Goal: Information Seeking & Learning: Learn about a topic

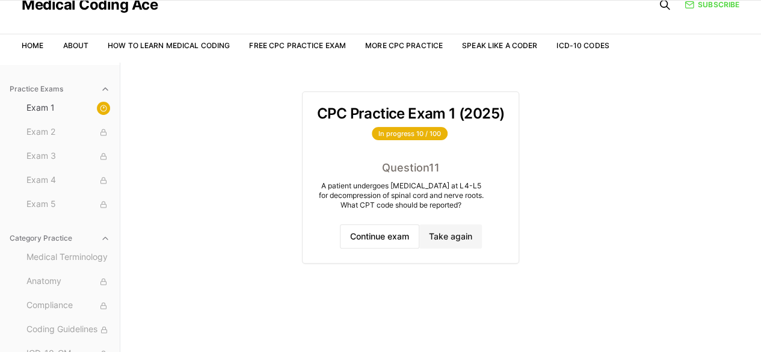
scroll to position [49, 0]
click at [386, 232] on button "Continue exam" at bounding box center [379, 236] width 79 height 24
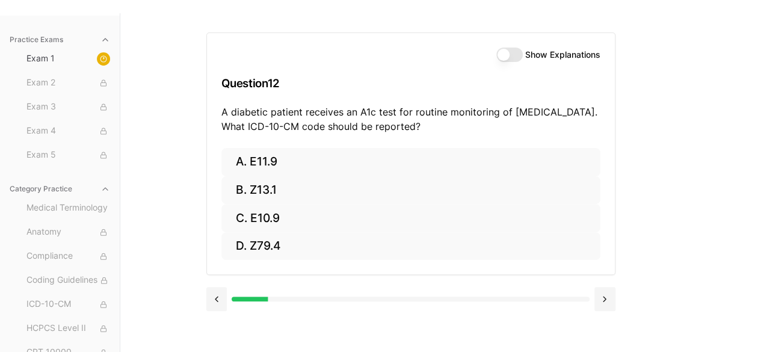
scroll to position [99, 0]
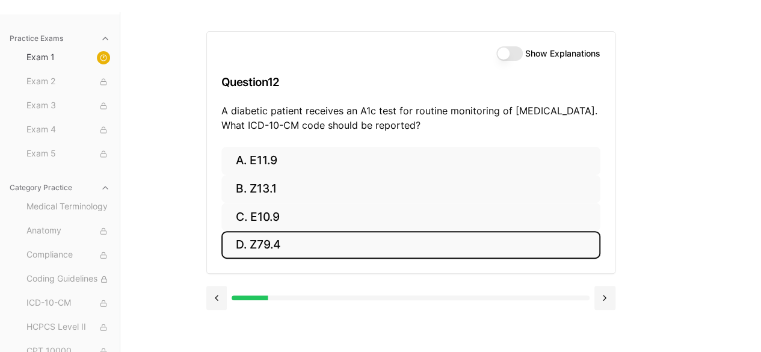
click at [386, 232] on button "D. Z79.4" at bounding box center [410, 245] width 379 height 28
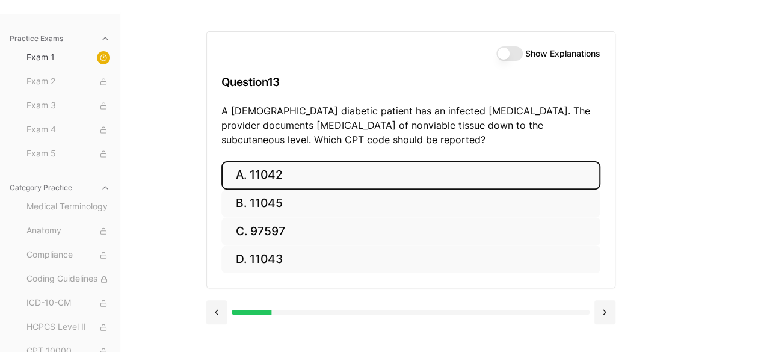
click at [326, 168] on button "A. 11042" at bounding box center [410, 175] width 379 height 28
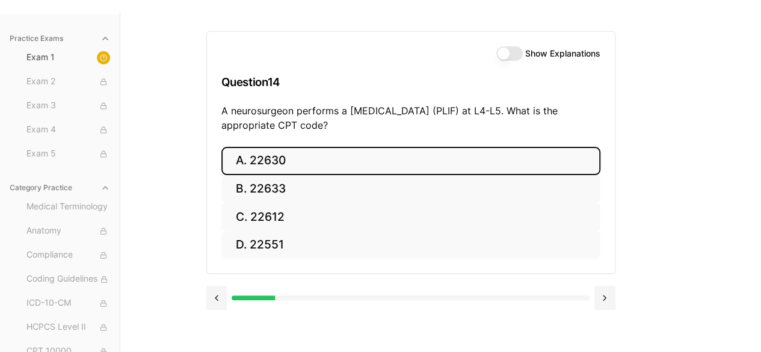
click at [319, 152] on button "A. 22630" at bounding box center [410, 161] width 379 height 28
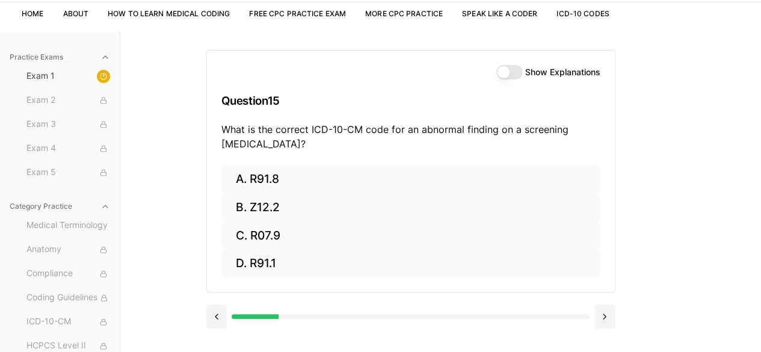
scroll to position [79, 0]
click at [99, 76] on div at bounding box center [103, 76] width 13 height 13
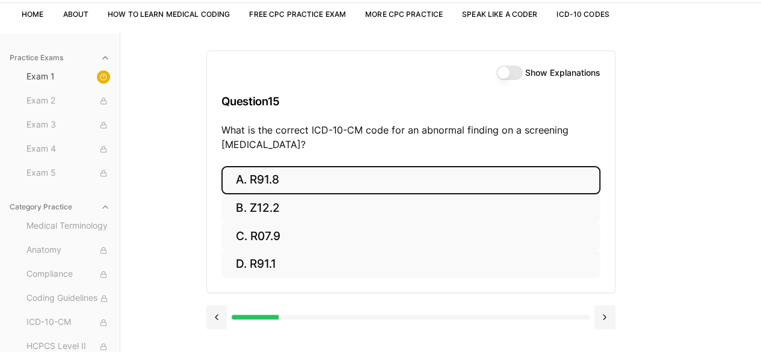
click at [297, 181] on button "A. R91.8" at bounding box center [410, 180] width 379 height 28
click at [297, 181] on button "A. 62270" at bounding box center [410, 180] width 379 height 28
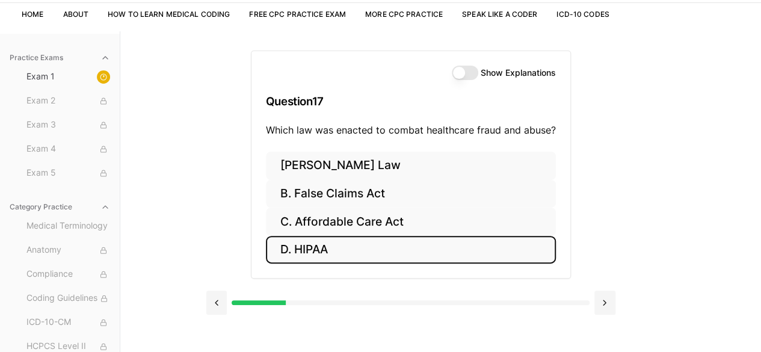
click at [346, 239] on button "D. HIPAA" at bounding box center [411, 250] width 290 height 28
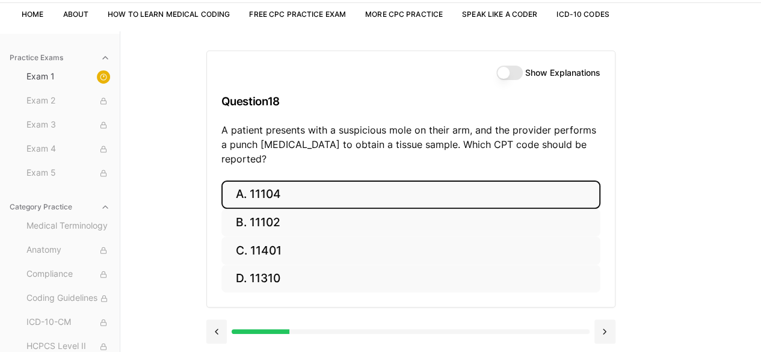
click at [361, 181] on button "A. 11104" at bounding box center [410, 194] width 379 height 28
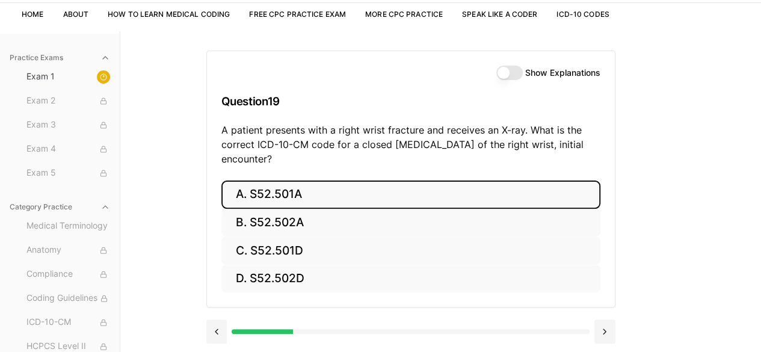
click at [304, 187] on button "A. S52.501A" at bounding box center [410, 194] width 379 height 28
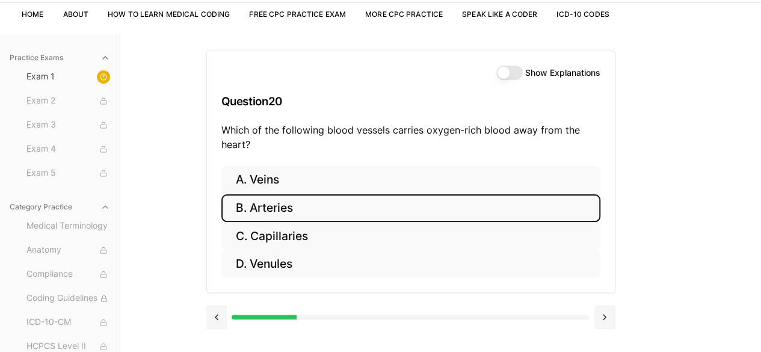
click at [277, 200] on button "B. Arteries" at bounding box center [410, 208] width 379 height 28
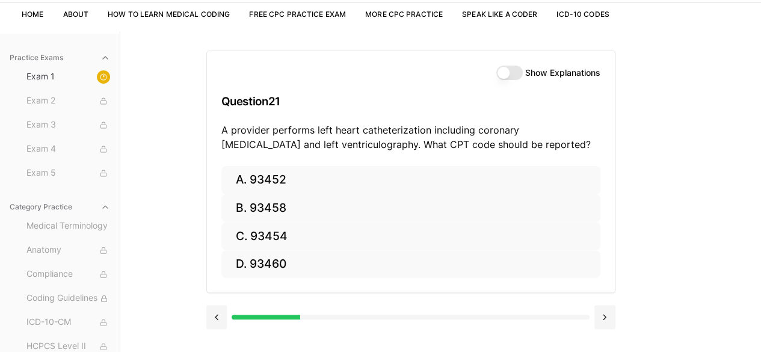
click at [532, 54] on div "Practice Exams Exam 1 Exam 2 Exam 3 Exam 4 Exam 5 Category Practice Medical Ter…" at bounding box center [380, 207] width 761 height 352
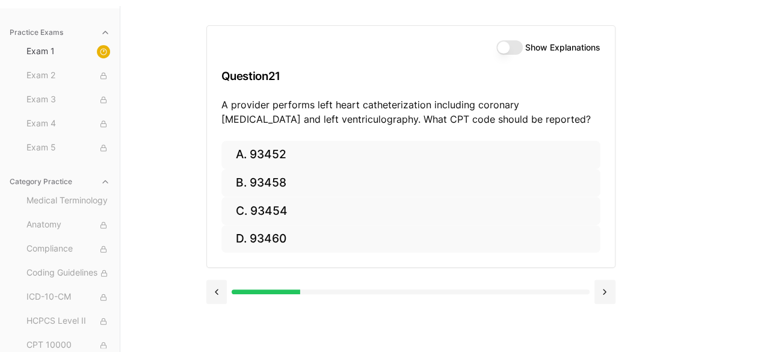
scroll to position [111, 0]
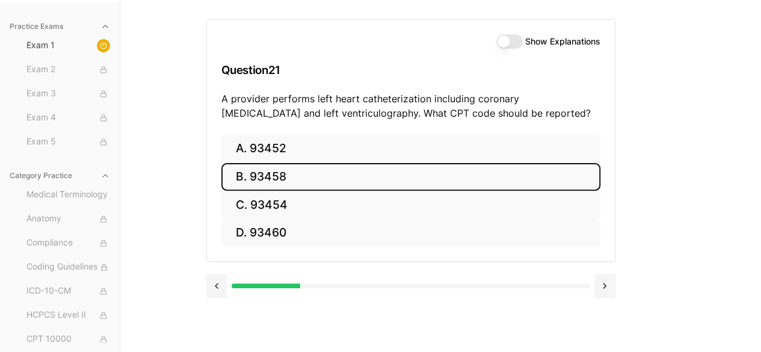
click at [327, 179] on button "B. 93458" at bounding box center [410, 177] width 379 height 28
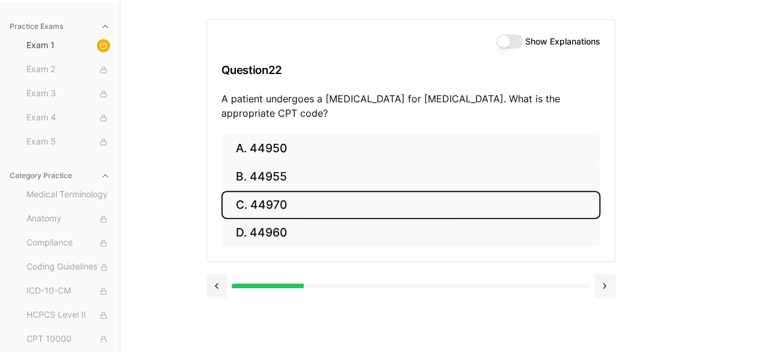
click at [309, 198] on button "C. 44970" at bounding box center [410, 205] width 379 height 28
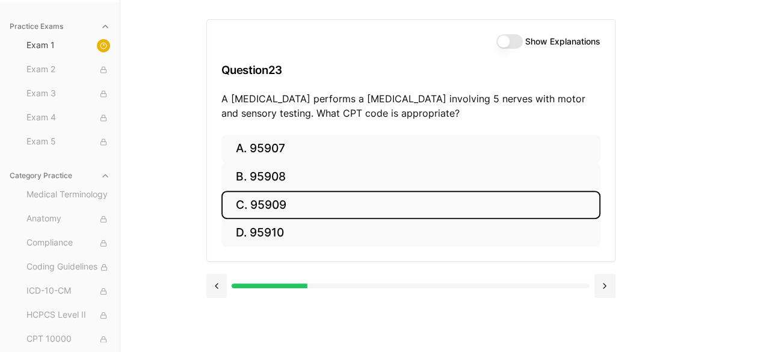
click at [327, 201] on button "C. 95909" at bounding box center [410, 205] width 379 height 28
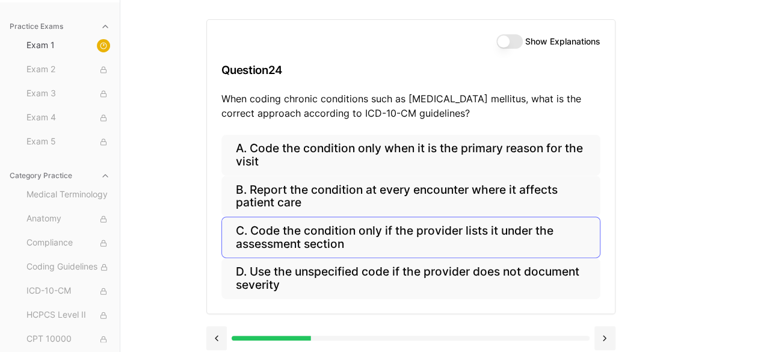
scroll to position [116, 0]
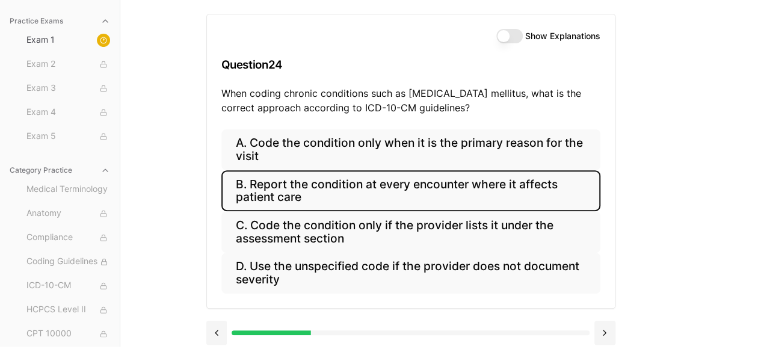
click at [400, 179] on button "B. Report the condition at every encounter where it affects patient care" at bounding box center [410, 190] width 379 height 41
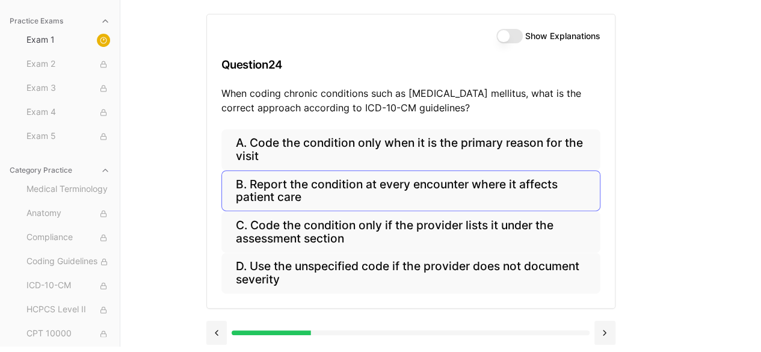
scroll to position [111, 0]
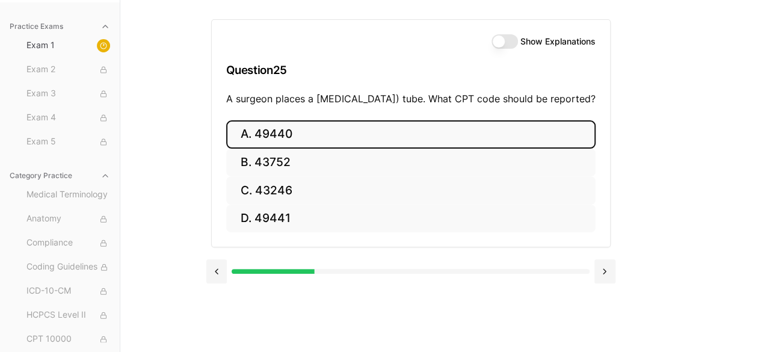
click at [351, 149] on button "A. 49440" at bounding box center [410, 134] width 369 height 28
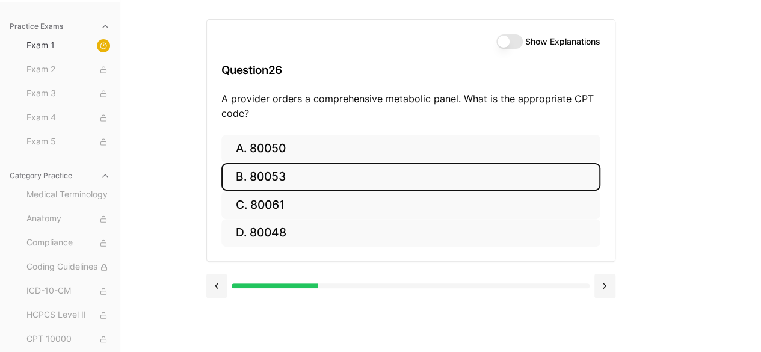
click at [331, 181] on button "B. 80053" at bounding box center [410, 177] width 379 height 28
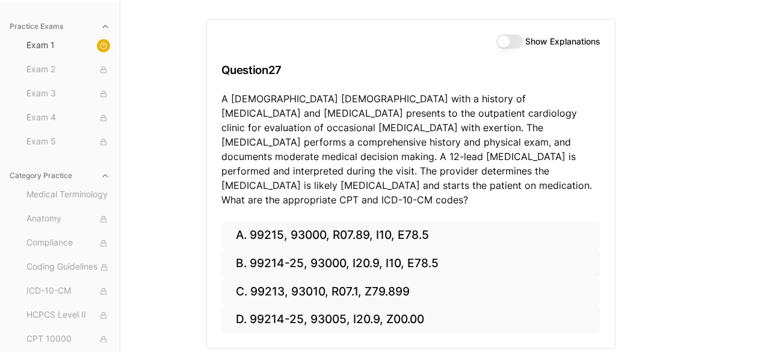
drag, startPoint x: 690, startPoint y: 1, endPoint x: 440, endPoint y: 49, distance: 255.3
click at [440, 49] on div "Show Explanations Question 27 A [DEMOGRAPHIC_DATA] [DEMOGRAPHIC_DATA] with a hi…" at bounding box center [411, 120] width 408 height 201
click at [225, 40] on div "Show Explanations" at bounding box center [410, 41] width 379 height 14
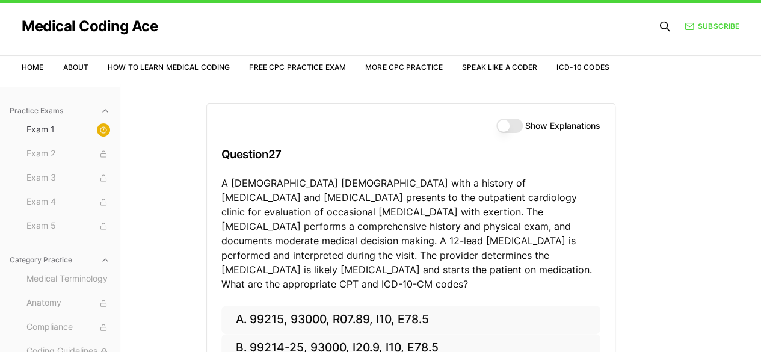
scroll to position [0, 0]
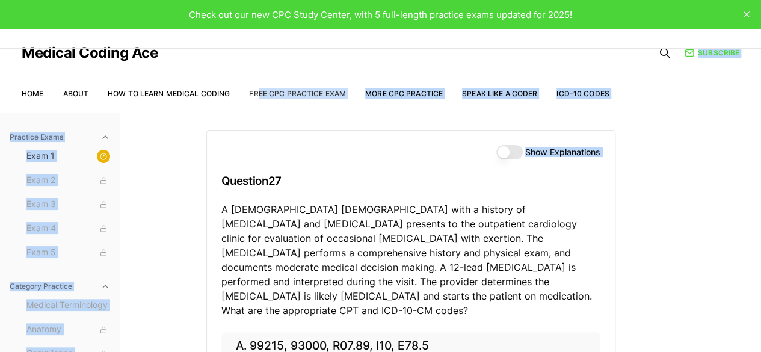
drag, startPoint x: 259, startPoint y: 1, endPoint x: 257, endPoint y: 91, distance: 90.8
click at [257, 91] on div "Medical Coding Ace Home About How to Learn Medical Coding Free CPC Practice Exa…" at bounding box center [380, 267] width 761 height 476
click at [189, 165] on div "Practice Exams Exam 1 Exam 2 Exam 3 Exam 4 Exam 5 Category Practice Medical Ter…" at bounding box center [380, 287] width 761 height 352
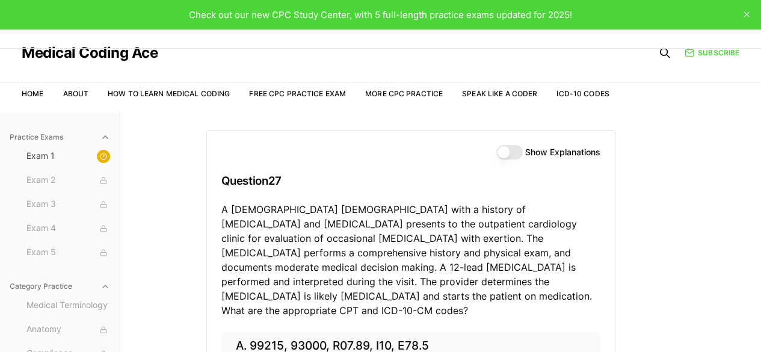
drag, startPoint x: 334, startPoint y: 0, endPoint x: 724, endPoint y: 176, distance: 427.6
click at [532, 176] on div "Practice Exams Exam 1 Exam 2 Exam 3 Exam 4 Exam 5 Category Practice Medical Ter…" at bounding box center [380, 287] width 761 height 352
click at [532, 16] on icon "close" at bounding box center [746, 14] width 6 height 6
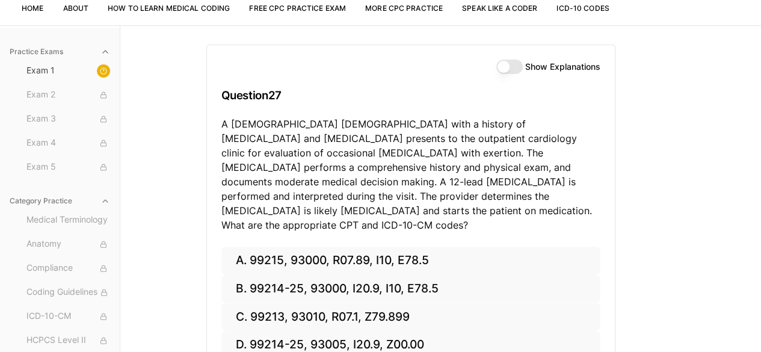
scroll to position [57, 0]
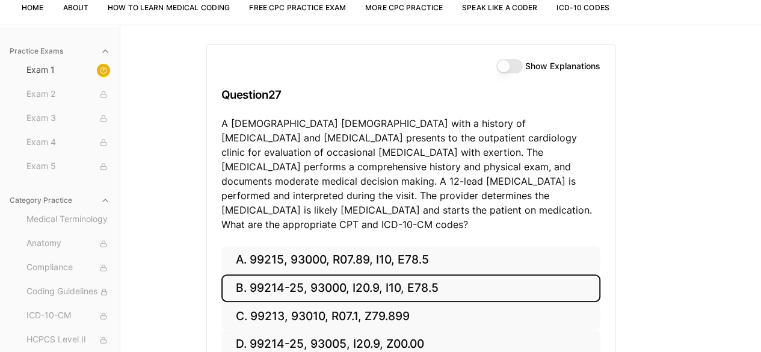
click at [368, 274] on button "B. 99214-25, 93000, I20.9, I10, E78.5" at bounding box center [410, 288] width 379 height 28
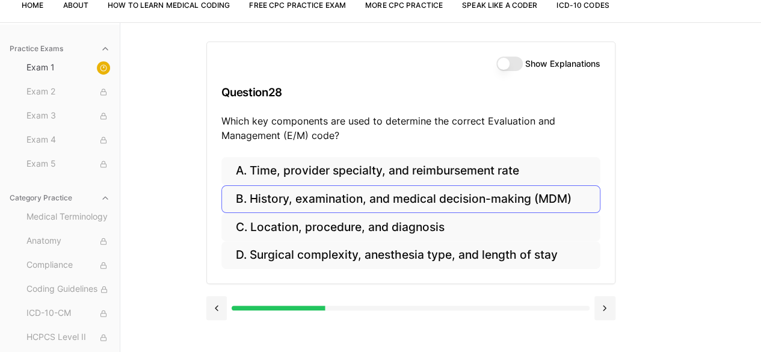
scroll to position [82, 0]
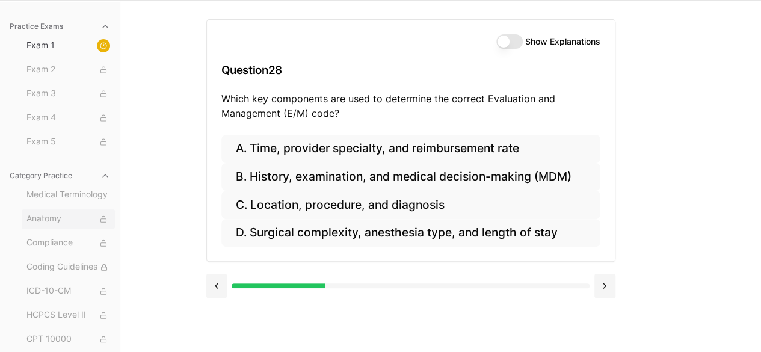
click at [75, 219] on span "Anatomy" at bounding box center [68, 218] width 84 height 13
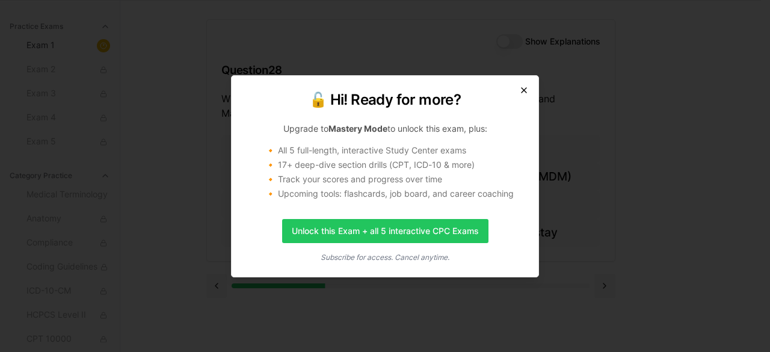
click at [526, 93] on icon "button" at bounding box center [524, 90] width 10 height 10
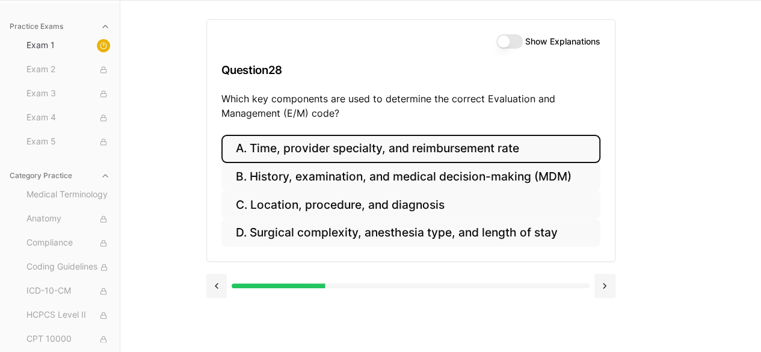
click at [269, 146] on button "A. Time, provider specialty, and reimbursement rate" at bounding box center [410, 149] width 379 height 28
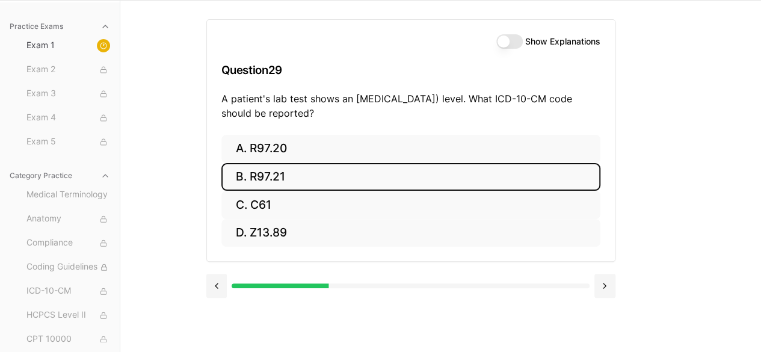
click at [382, 174] on button "B. R97.21" at bounding box center [410, 177] width 379 height 28
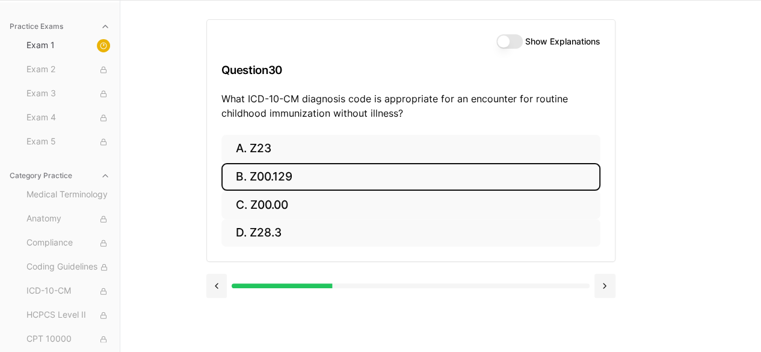
click at [308, 176] on button "B. Z00.129" at bounding box center [410, 177] width 379 height 28
